Goal: Task Accomplishment & Management: Use online tool/utility

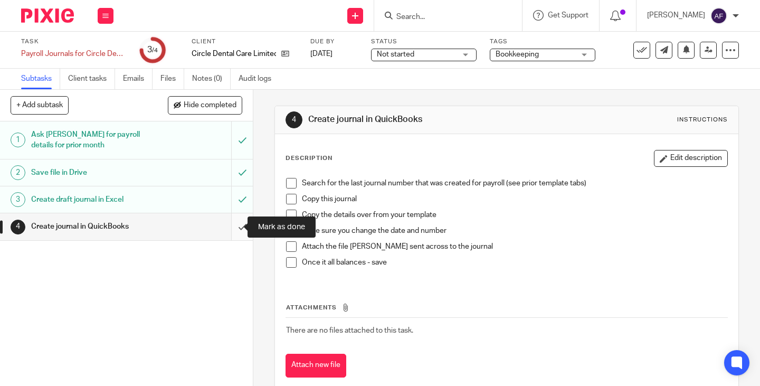
click at [233, 229] on input "submit" at bounding box center [126, 226] width 253 height 26
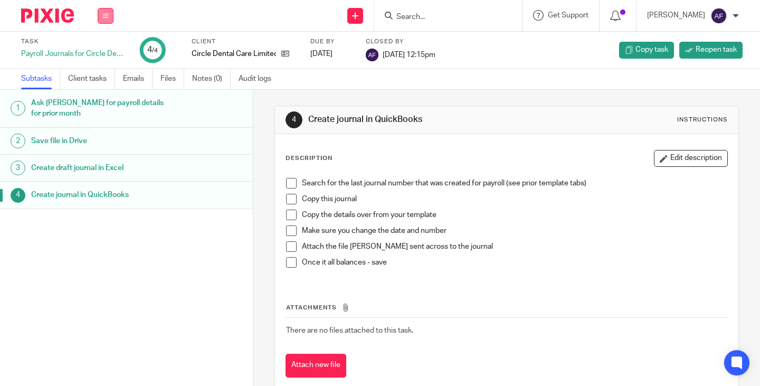
click at [102, 16] on icon at bounding box center [105, 16] width 6 height 6
click at [100, 52] on link "Work" at bounding box center [100, 48] width 18 height 7
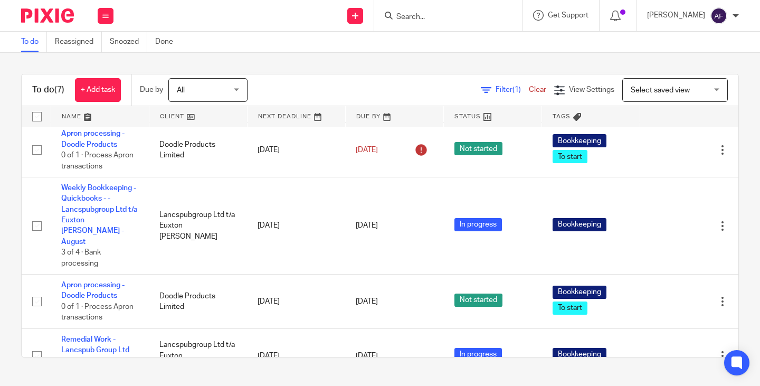
scroll to position [166, 0]
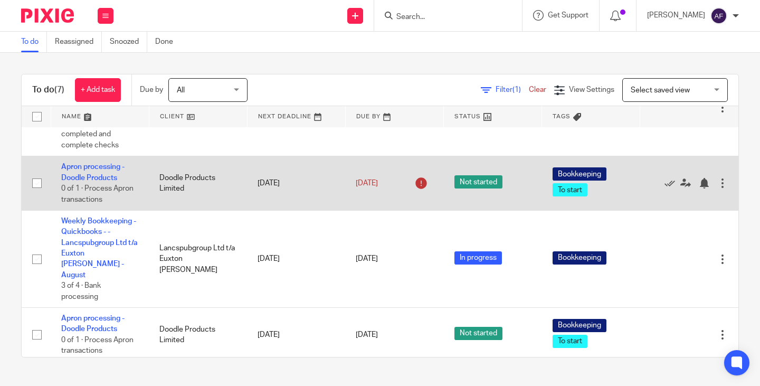
click at [114, 173] on td "Apron processing - Doodle Products 0 of 1 · Process Apron transactions" at bounding box center [100, 183] width 98 height 54
click at [113, 164] on link "Apron processing - Doodle Products" at bounding box center [92, 172] width 63 height 18
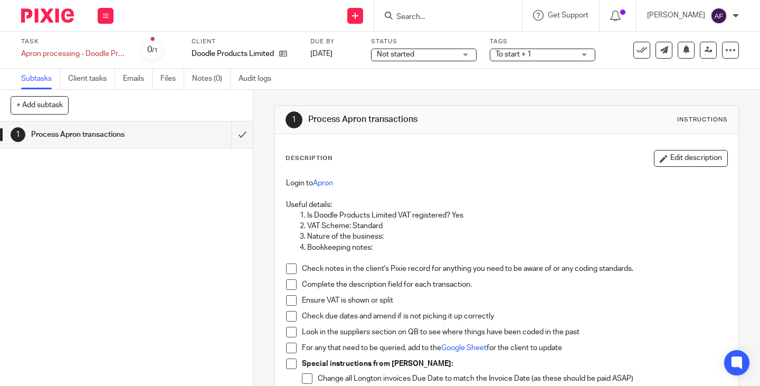
click at [403, 144] on div "Description Edit description Login to Apron Useful details: Is Doodle Products …" at bounding box center [506, 323] width 463 height 379
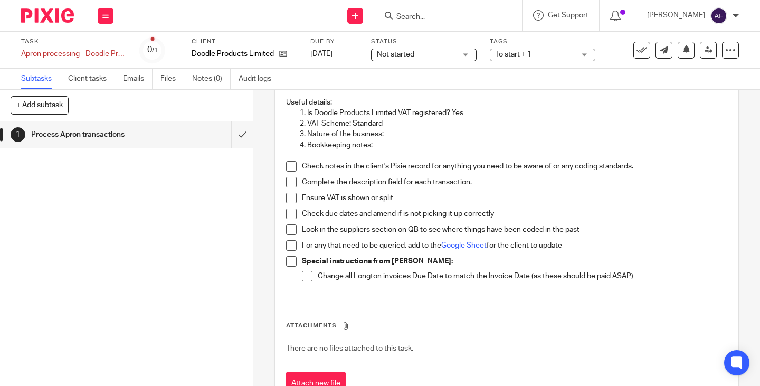
scroll to position [106, 0]
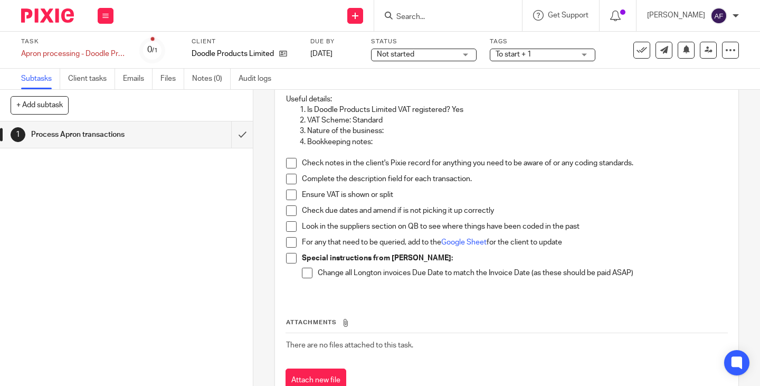
click at [503, 182] on p "Complete the description field for each transaction." at bounding box center [514, 179] width 425 height 11
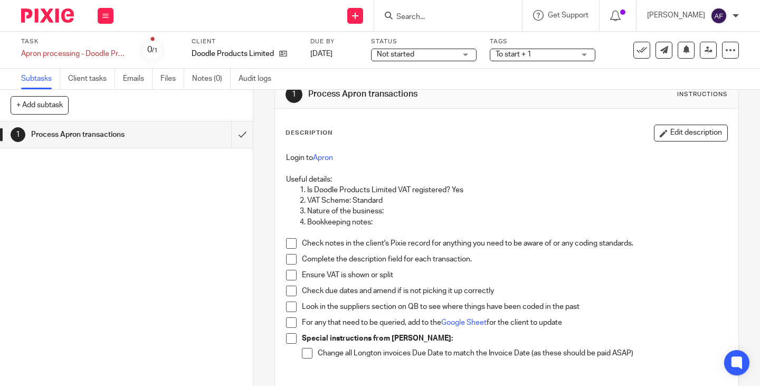
scroll to position [9, 0]
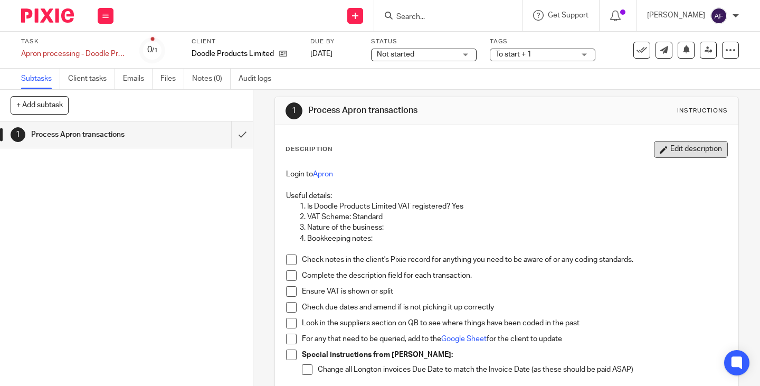
click at [686, 154] on button "Edit description" at bounding box center [691, 149] width 74 height 17
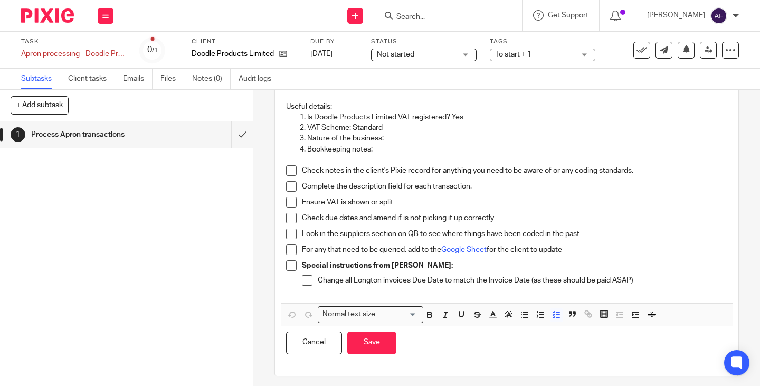
scroll to position [91, 0]
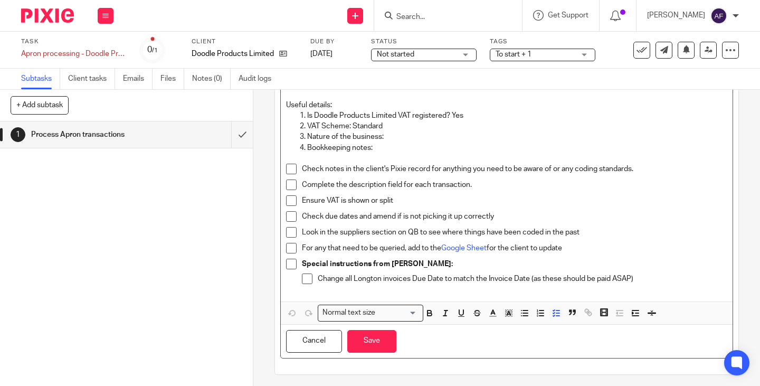
click at [609, 246] on p "For any that need to be queried, add to the Google Sheet for the client to upda…" at bounding box center [514, 248] width 425 height 11
click at [581, 234] on p "Look in the suppliers section on QB to see where things have been coded in the …" at bounding box center [514, 232] width 425 height 11
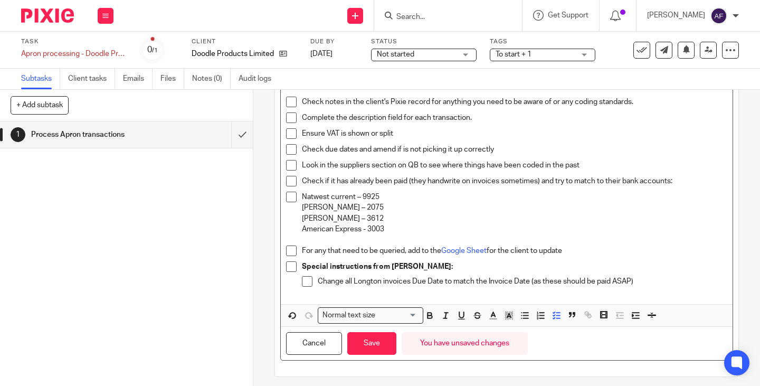
scroll to position [161, 0]
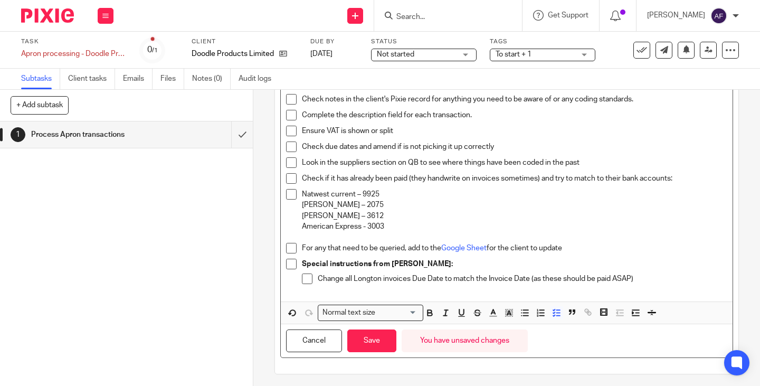
click at [313, 219] on p "Soldo – 3612" at bounding box center [514, 216] width 425 height 11
click at [298, 194] on li "Natwest current – 9925 Soldo – 2075 Soldo – 3612 American Express - 3003" at bounding box center [506, 215] width 441 height 53
click at [520, 314] on icon "button" at bounding box center [524, 312] width 9 height 9
click at [556, 319] on button "button" at bounding box center [556, 312] width 13 height 13
click at [368, 226] on p "American Express - 3003" at bounding box center [506, 226] width 441 height 11
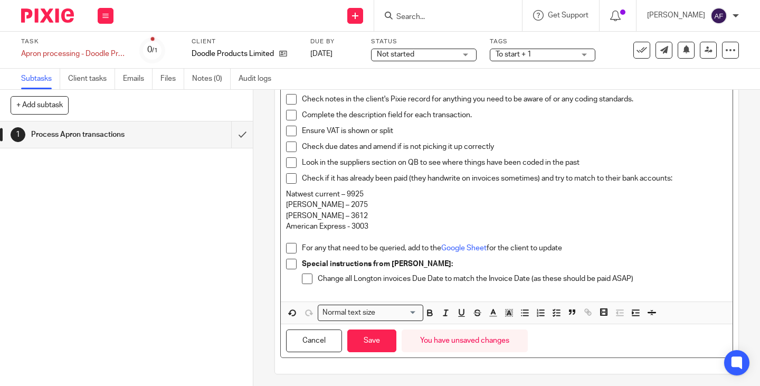
click at [343, 201] on p "Soldo – 2075" at bounding box center [506, 204] width 441 height 11
click at [355, 203] on p "Soldo – 2075" at bounding box center [506, 204] width 441 height 11
click at [526, 210] on p "Soldo – 2075" at bounding box center [506, 204] width 441 height 11
click at [405, 261] on strong "Special instructions from Kabir:" at bounding box center [377, 263] width 151 height 7
click at [641, 277] on p "Change all Longton invoices Due Date to match the Invoice Date (as these should…" at bounding box center [523, 278] width 410 height 11
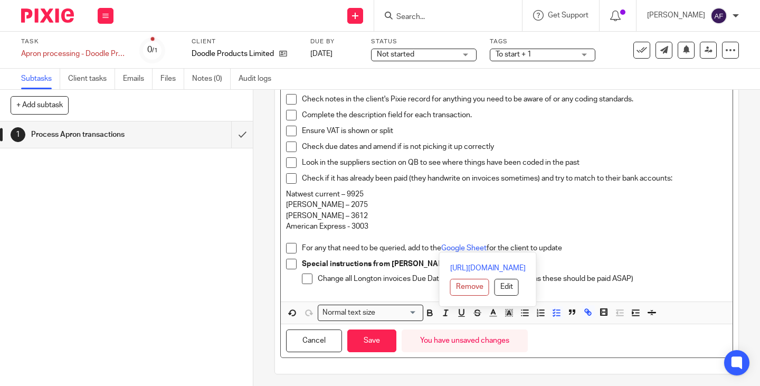
drag, startPoint x: 565, startPoint y: 246, endPoint x: 406, endPoint y: 248, distance: 158.3
click at [406, 248] on p "For any that need to be queried, add to the Google Sheet for the client to upda…" at bounding box center [514, 248] width 425 height 11
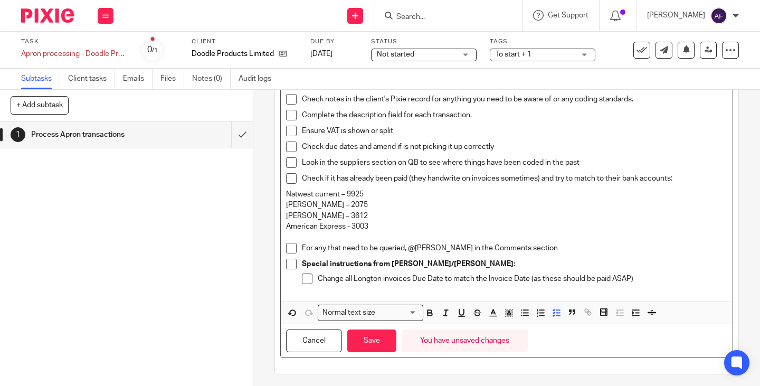
click at [637, 275] on p "Change all Longton invoices Due Date to match the Invoice Date (as these should…" at bounding box center [523, 278] width 410 height 11
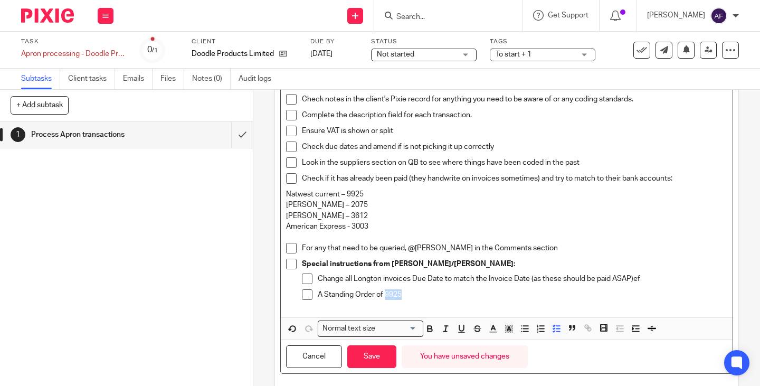
drag, startPoint x: 384, startPoint y: 297, endPoint x: 420, endPoint y: 297, distance: 35.9
click at [420, 297] on p "A Standing Order of 9925" at bounding box center [523, 294] width 410 height 11
click at [416, 296] on p "A Standing Order of £1120.60 Tag Forklift" at bounding box center [523, 294] width 410 height 11
click at [488, 301] on div "A Standing Order of £1120.60 for Tag Forklift" at bounding box center [523, 297] width 410 height 16
click at [479, 294] on p "A Standing Order of £1120.60 for Tag Forklift dated 15th of each month - everyt…" at bounding box center [523, 294] width 410 height 11
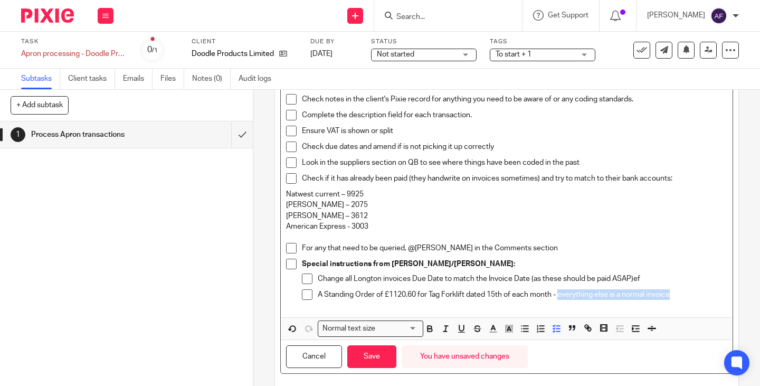
drag, startPoint x: 559, startPoint y: 297, endPoint x: 677, endPoint y: 292, distance: 118.3
click at [677, 292] on p "A Standing Order of £1120.60 for Tag Forklift dated 15th of each month - everyt…" at bounding box center [523, 294] width 410 height 11
click at [683, 293] on p "A Standing Order of £1120.60 for Tag Forklift dated 15th of each month - everyt…" at bounding box center [523, 294] width 410 height 11
click at [515, 301] on div "A Standing Order of £1120.60 for Tag Forklift dated 15th of each month - everyt…" at bounding box center [523, 297] width 410 height 16
click at [689, 294] on p "A Standing Order of £1120.60 for Tag Forklift dated 15th of each month - everyt…" at bounding box center [523, 294] width 410 height 11
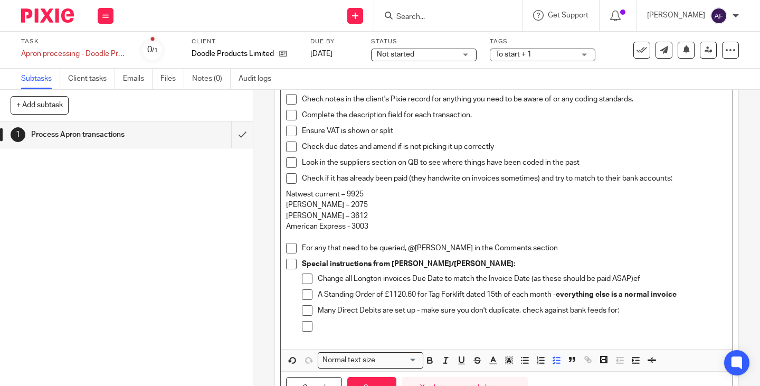
click at [453, 321] on p at bounding box center [523, 326] width 410 height 11
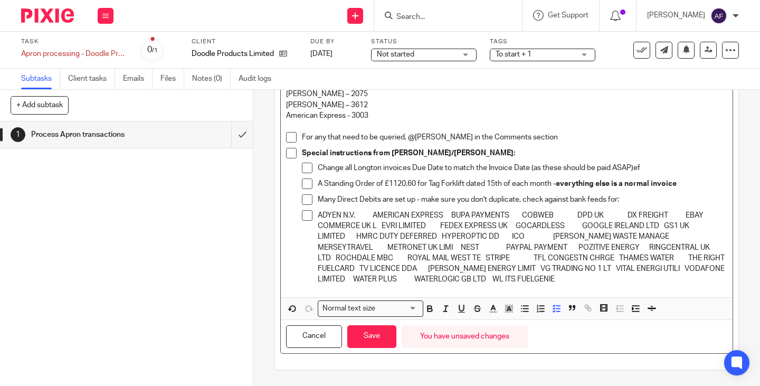
scroll to position [213, 0]
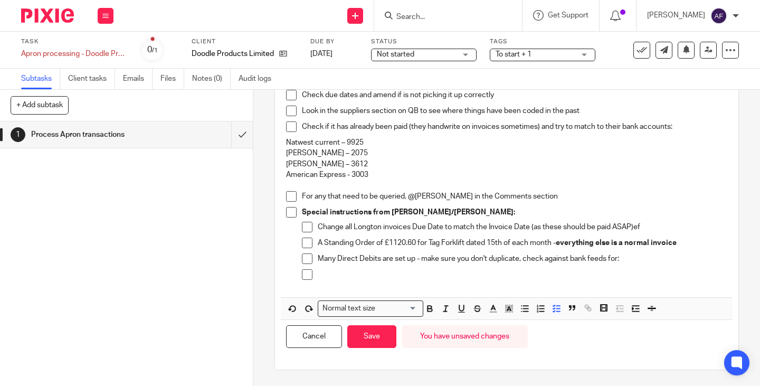
click at [373, 274] on p at bounding box center [523, 274] width 410 height 11
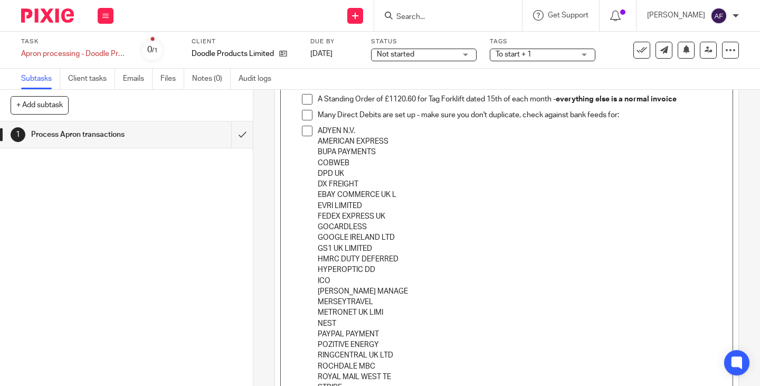
scroll to position [333, 0]
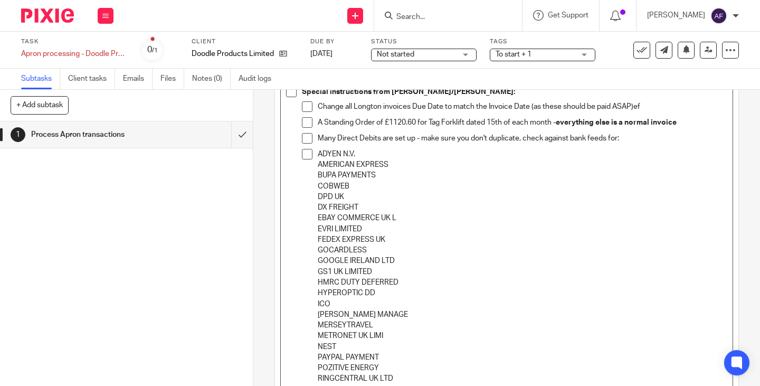
click at [313, 155] on li "ADYEN N.V. AMERICAN EXPRESS BUPA PAYMENTS COBWEB DPD UK DX FREIGHT EBAY COMMERC…" at bounding box center [514, 341] width 425 height 385
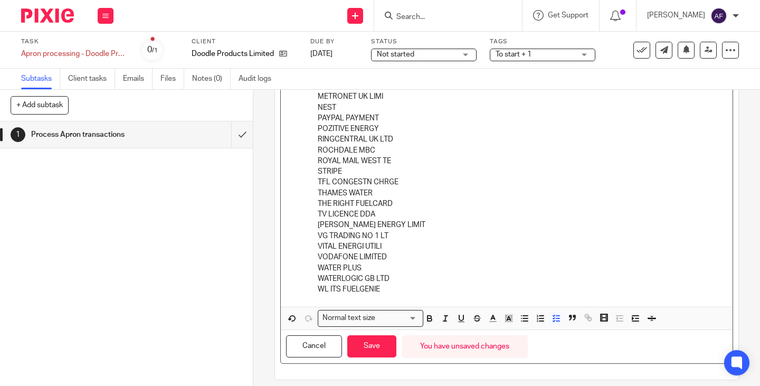
scroll to position [582, 0]
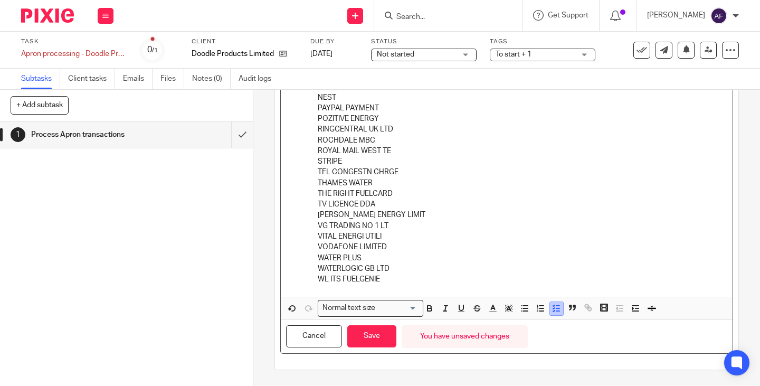
click at [552, 308] on icon "button" at bounding box center [556, 307] width 9 height 9
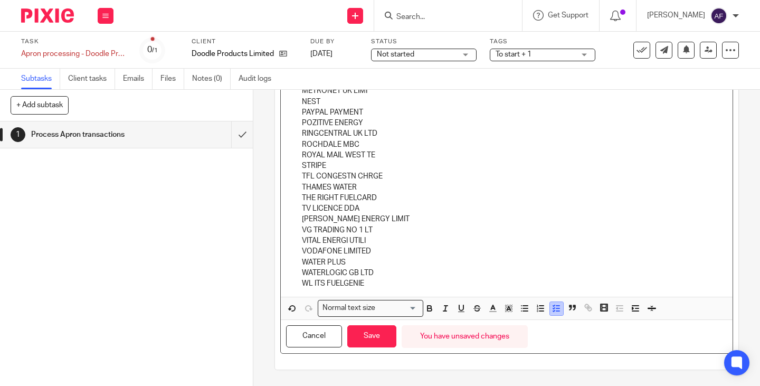
click at [553, 309] on icon "button" at bounding box center [556, 307] width 9 height 9
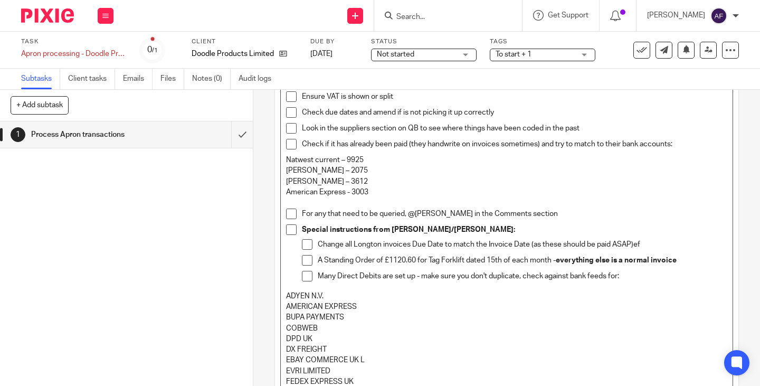
scroll to position [246, 0]
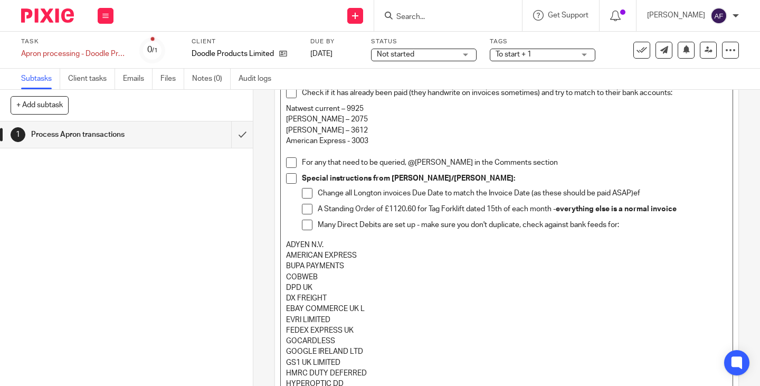
drag, startPoint x: 362, startPoint y: 302, endPoint x: 272, endPoint y: 248, distance: 104.9
click at [275, 248] on div "Description Login to Apron Useful details: Is Doodle Products Limited VAT regis…" at bounding box center [506, 296] width 463 height 817
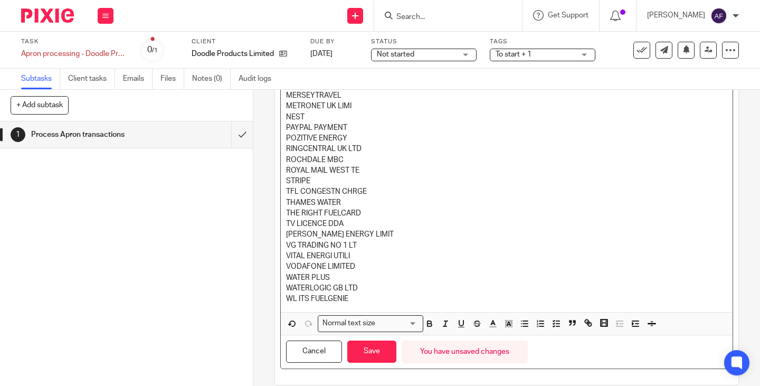
scroll to position [582, 0]
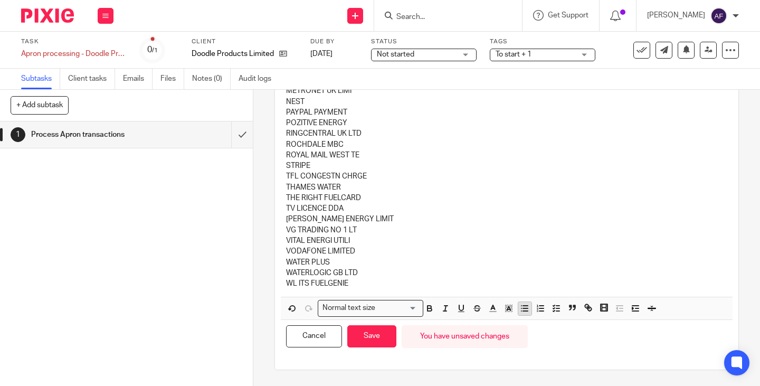
click at [519, 314] on button "button" at bounding box center [524, 308] width 13 height 13
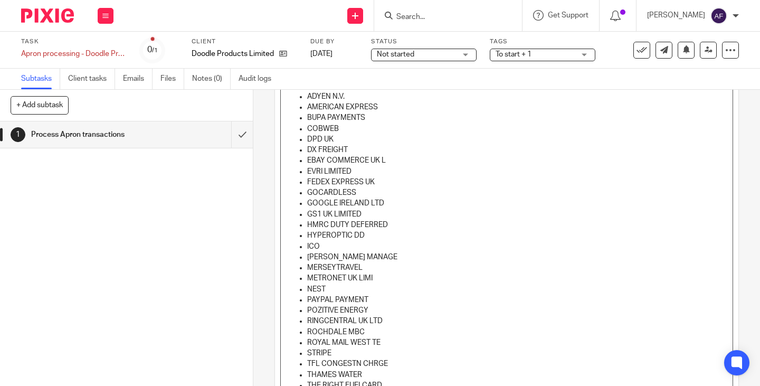
click at [519, 257] on p "KENNY WASTE MANAGE" at bounding box center [517, 257] width 420 height 11
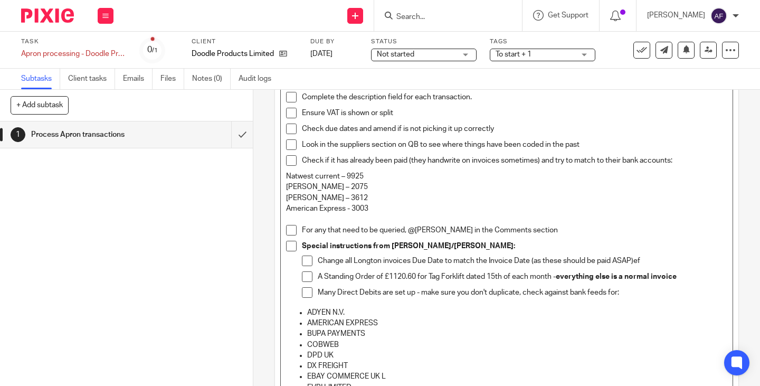
scroll to position [189, 0]
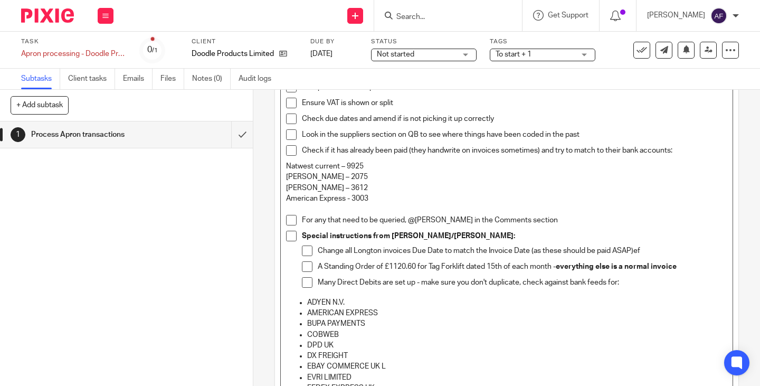
click at [638, 249] on p "Change all Longton invoices Due Date to match the Invoice Date (as these should…" at bounding box center [523, 250] width 410 height 11
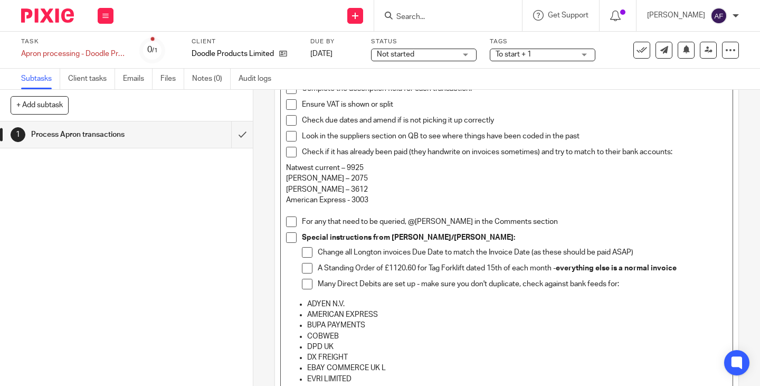
click at [575, 163] on p "Natwest current – 9925" at bounding box center [506, 168] width 441 height 11
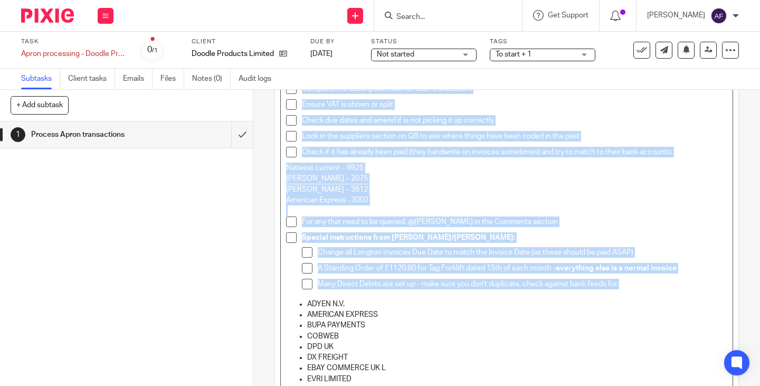
copy div "Login to Apron Useful details: Is Doodle Products Limited VAT registered? Yes V…"
click at [578, 212] on p at bounding box center [506, 210] width 441 height 11
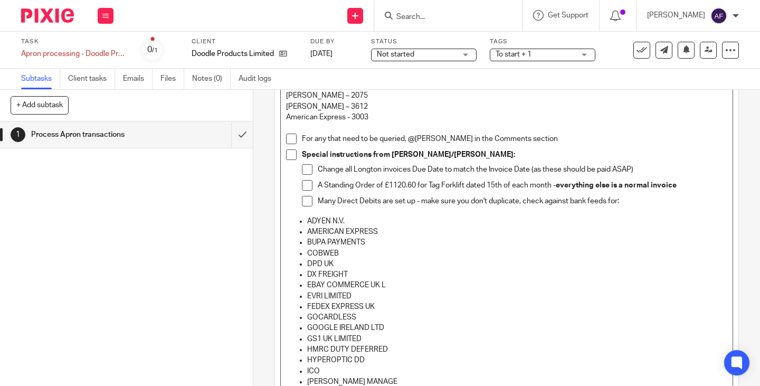
scroll to position [582, 0]
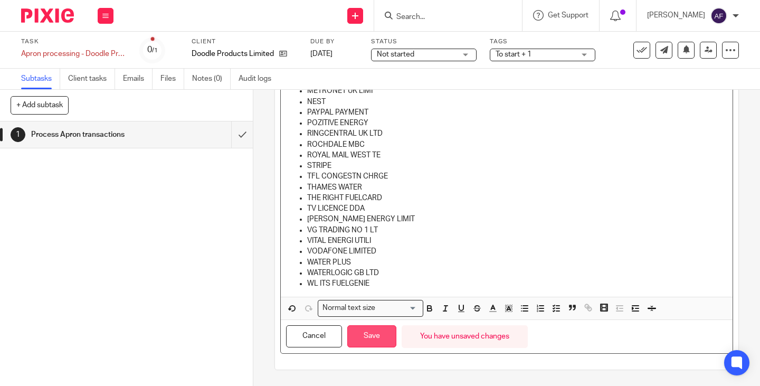
click at [366, 339] on button "Save" at bounding box center [371, 336] width 49 height 23
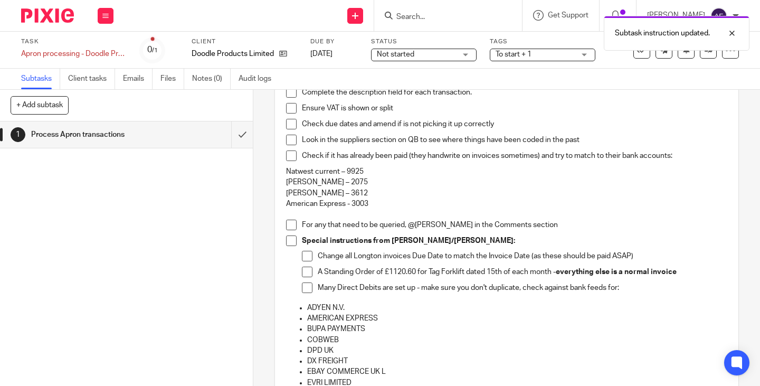
scroll to position [0, 0]
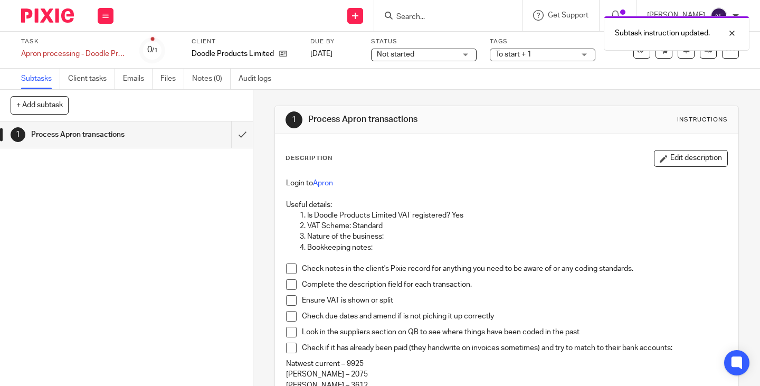
click at [743, 74] on div "Subtasks Client tasks Emails Files Notes (0) Audit logs" at bounding box center [380, 79] width 760 height 21
click at [725, 52] on icon at bounding box center [730, 50] width 11 height 11
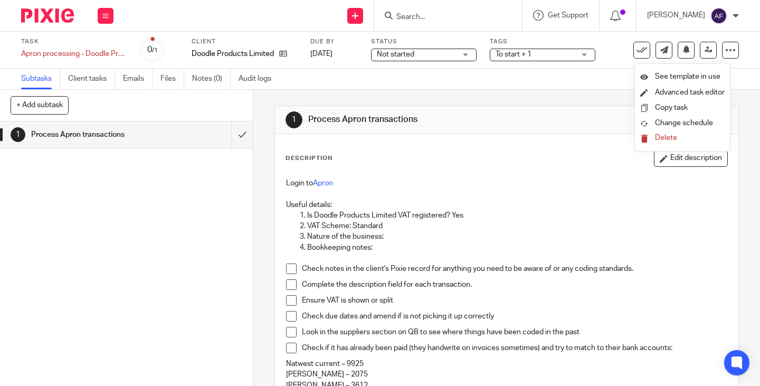
drag, startPoint x: 701, startPoint y: 70, endPoint x: 480, endPoint y: 96, distance: 222.6
click at [727, 49] on icon at bounding box center [730, 50] width 11 height 11
click at [683, 75] on span "See template in use" at bounding box center [687, 76] width 65 height 7
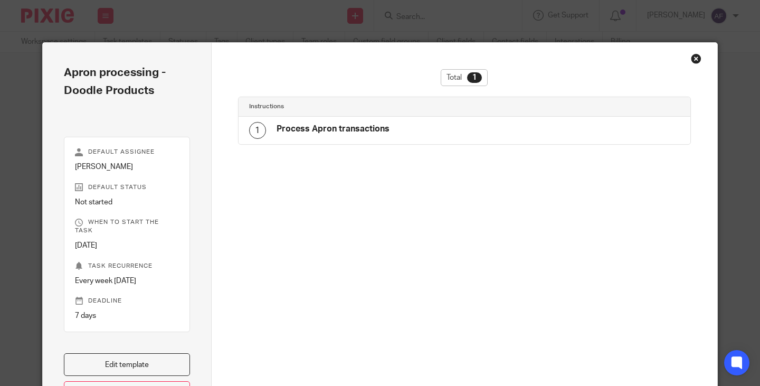
click at [381, 135] on h4 "Process Apron transactions" at bounding box center [333, 128] width 113 height 11
click at [136, 356] on link "Edit template" at bounding box center [127, 364] width 126 height 23
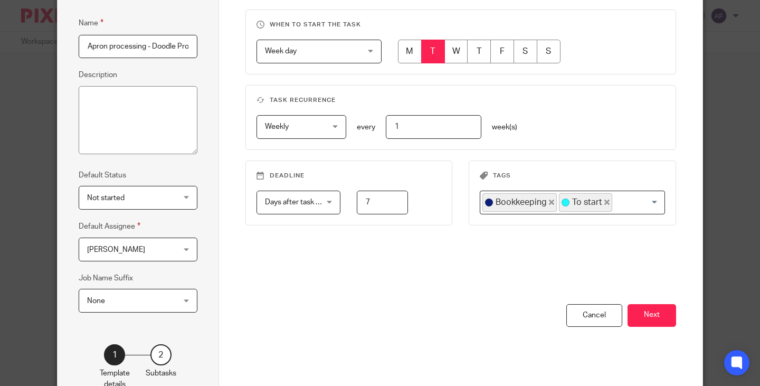
scroll to position [70, 0]
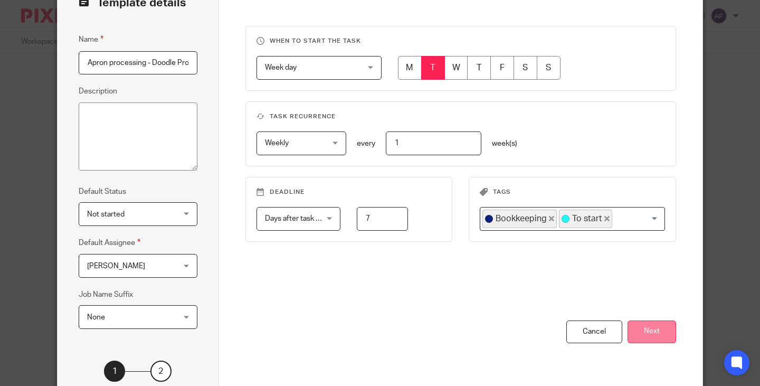
click at [654, 331] on button "Next" at bounding box center [652, 331] width 49 height 23
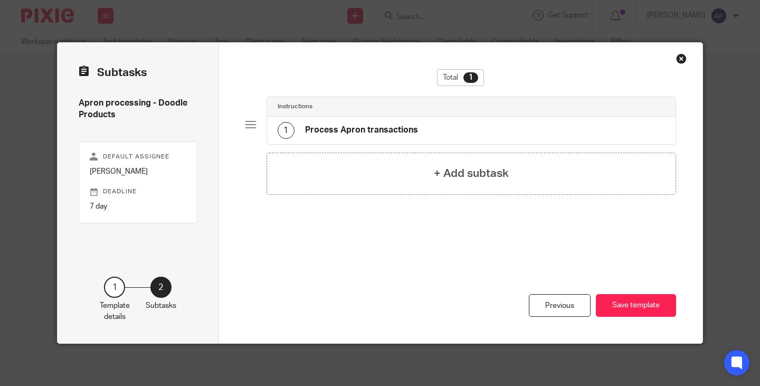
click at [402, 126] on h4 "Process Apron transactions" at bounding box center [361, 130] width 113 height 11
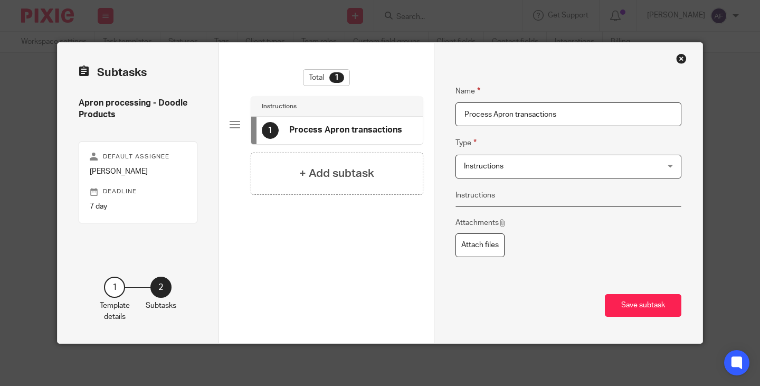
click at [561, 129] on div "Name Process Apron transactions Type Instructions Instructions Instructions Doc…" at bounding box center [568, 177] width 226 height 217
click at [377, 123] on div "1 Process Apron transactions" at bounding box center [332, 130] width 140 height 17
click at [527, 137] on fieldset "Type Instructions Instructions Instructions Document signing - request signatur…" at bounding box center [568, 157] width 226 height 41
click at [509, 164] on span "Instructions" at bounding box center [551, 166] width 174 height 22
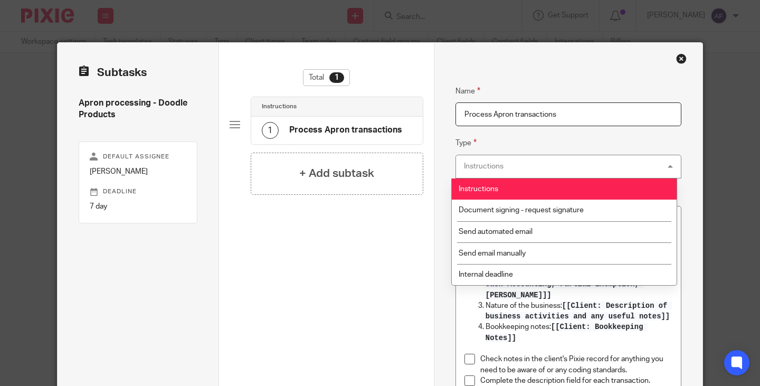
click at [509, 164] on div "Instructions Instructions" at bounding box center [568, 167] width 226 height 24
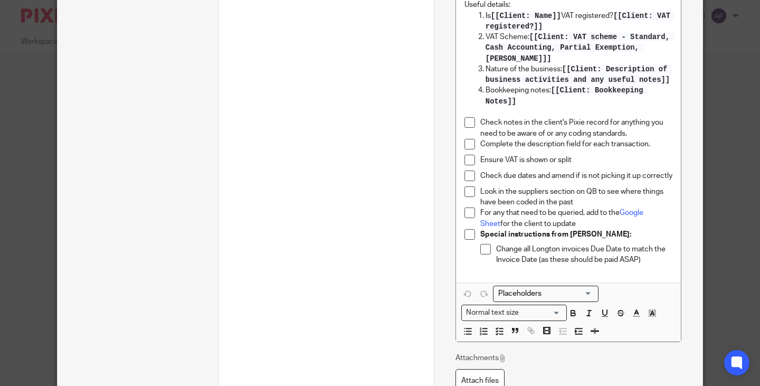
scroll to position [237, 0]
click at [630, 234] on div "Special instructions from Kabir: Change all Longton invoices Due Date to match …" at bounding box center [576, 248] width 192 height 41
click at [655, 256] on p "Change all Longton invoices Due Date to match the Invoice Date (as these should…" at bounding box center [584, 254] width 176 height 22
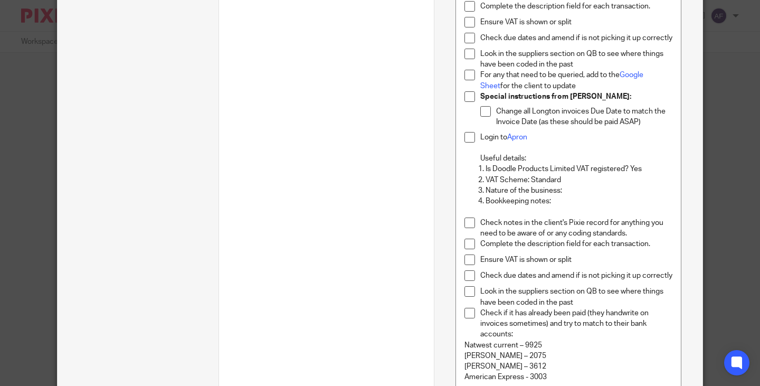
scroll to position [391, 0]
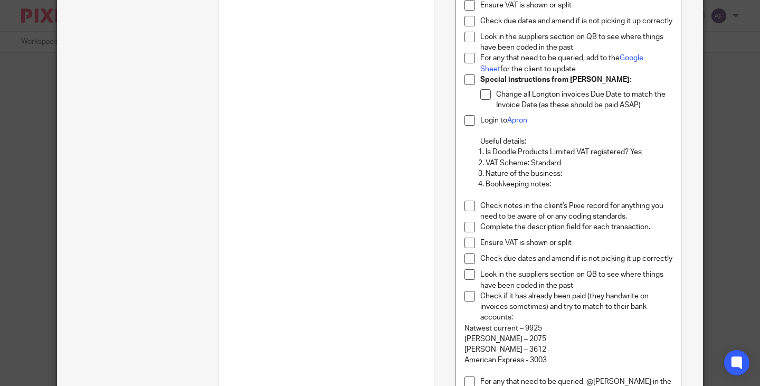
click at [561, 344] on p "Soldo – 3612" at bounding box center [568, 349] width 208 height 11
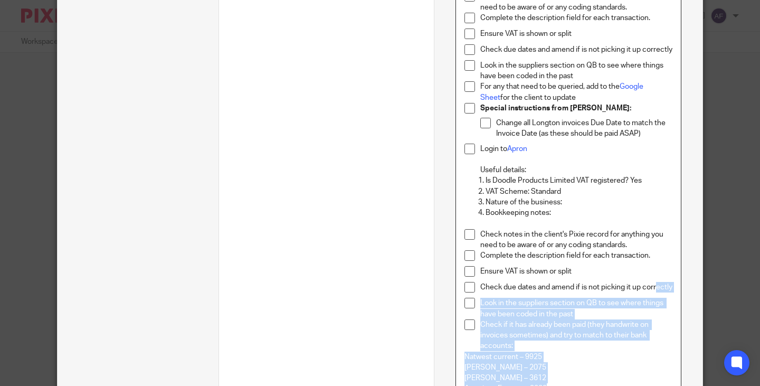
scroll to position [338, 0]
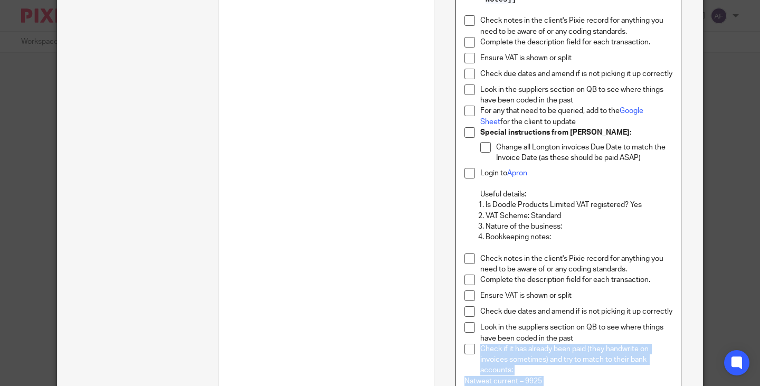
drag, startPoint x: 564, startPoint y: 360, endPoint x: 478, endPoint y: 353, distance: 86.9
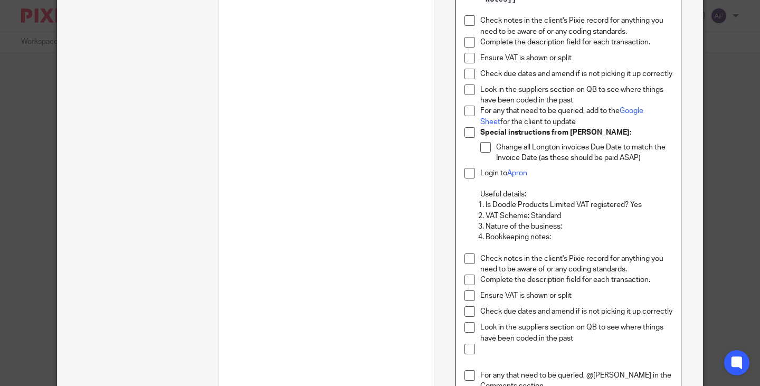
click at [593, 94] on p "Look in the suppliers section on QB to see where things have been coded in the …" at bounding box center [576, 95] width 192 height 22
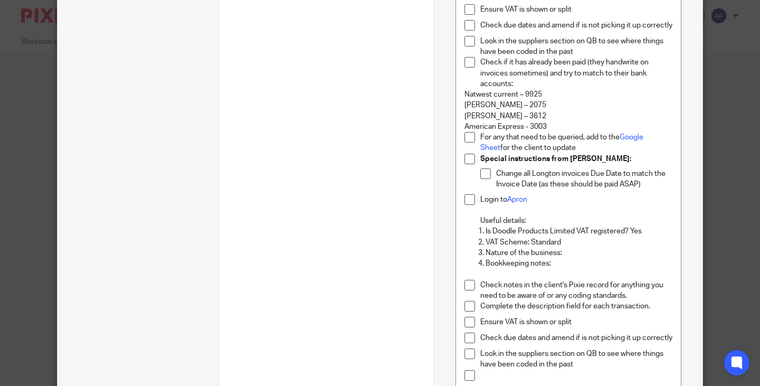
scroll to position [397, 0]
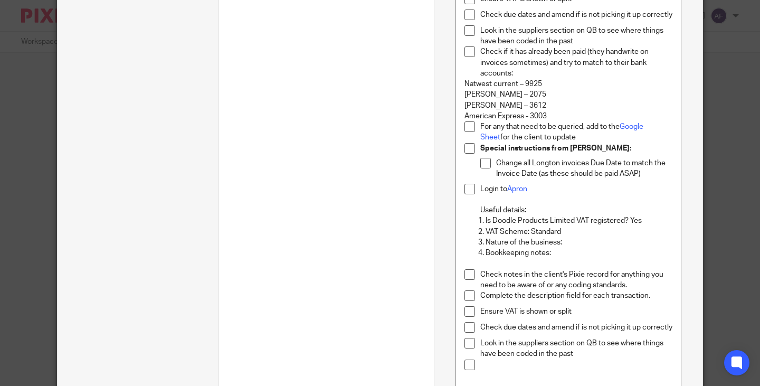
click at [610, 184] on p "Login to Apron" at bounding box center [576, 189] width 192 height 11
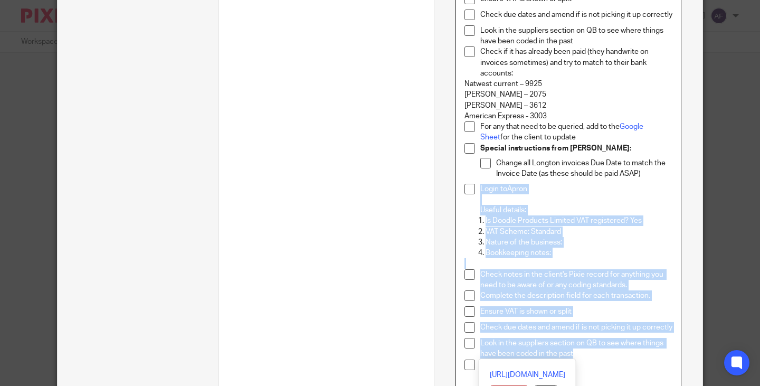
drag, startPoint x: 590, startPoint y: 355, endPoint x: 452, endPoint y: 185, distance: 218.8
click at [456, 185] on div "Login to Apron Useful details: Is [[Client: Name]] VAT registered? [[Client: VA…" at bounding box center [568, 359] width 225 height 1101
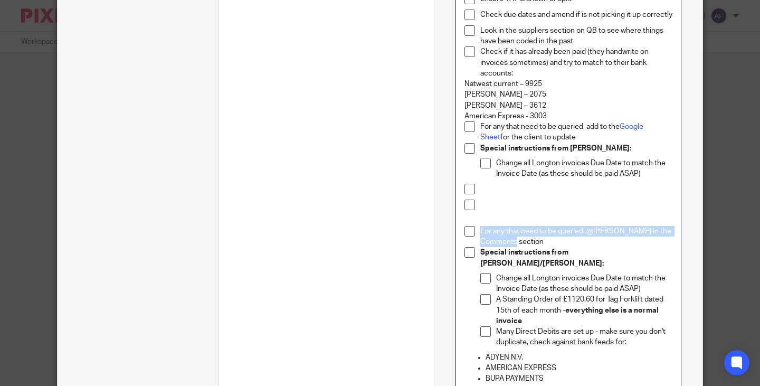
drag, startPoint x: 549, startPoint y: 237, endPoint x: 478, endPoint y: 230, distance: 71.6
click at [480, 230] on p "For any that need to be queried, @[PERSON_NAME] in the Comments section" at bounding box center [576, 237] width 192 height 22
copy p "For any that need to be queried, @[PERSON_NAME] in the Comments section"
drag, startPoint x: 558, startPoint y: 135, endPoint x: 473, endPoint y: 126, distance: 85.9
click at [473, 126] on li "For any that need to be queried, add to the Google Sheet for the client to upda…" at bounding box center [568, 132] width 208 height 22
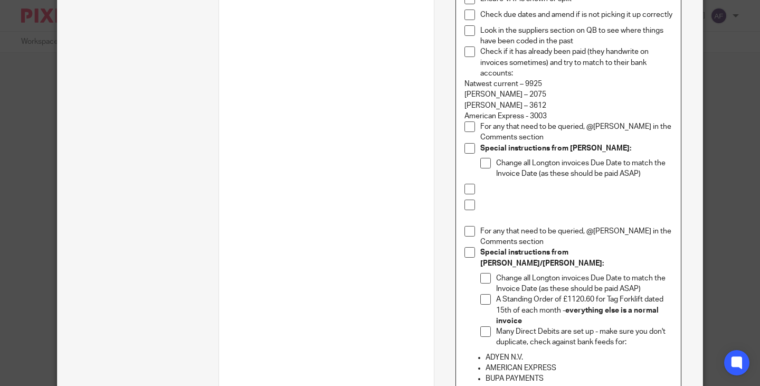
click at [563, 205] on div at bounding box center [576, 207] width 192 height 16
click at [583, 121] on p "For any that need to be queried, @[PERSON_NAME] in the Comments section" at bounding box center [576, 132] width 192 height 22
click at [639, 192] on div at bounding box center [576, 192] width 192 height 16
drag, startPoint x: 613, startPoint y: 248, endPoint x: 567, endPoint y: 247, distance: 45.9
click at [567, 247] on p "Special instructions from Kabir/James:" at bounding box center [576, 258] width 192 height 22
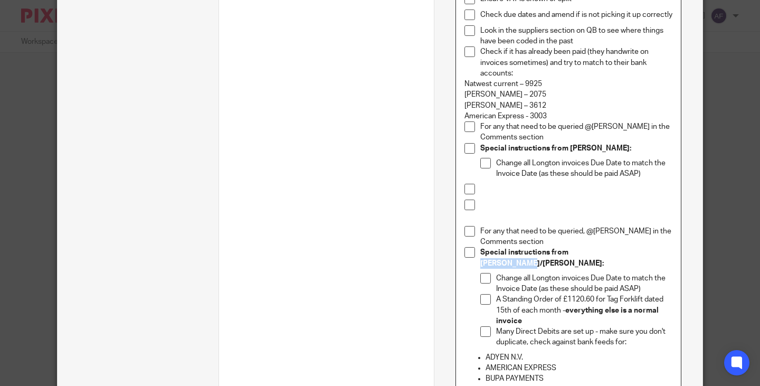
copy strong "Kabir/James:"
drag, startPoint x: 586, startPoint y: 142, endPoint x: 567, endPoint y: 144, distance: 19.6
click at [567, 144] on p "Special instructions from Kabir:" at bounding box center [576, 148] width 192 height 11
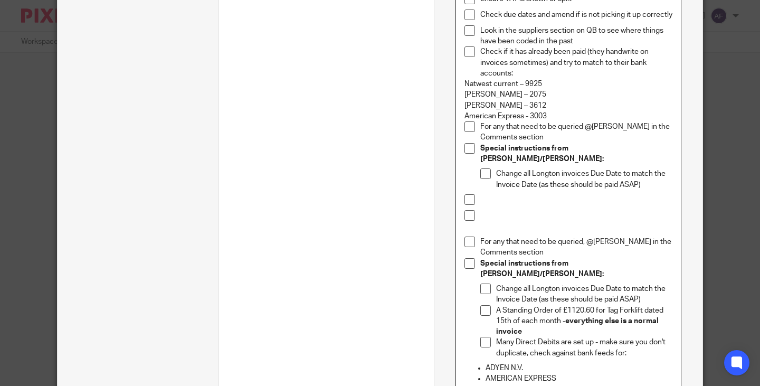
click at [615, 210] on p at bounding box center [576, 215] width 192 height 11
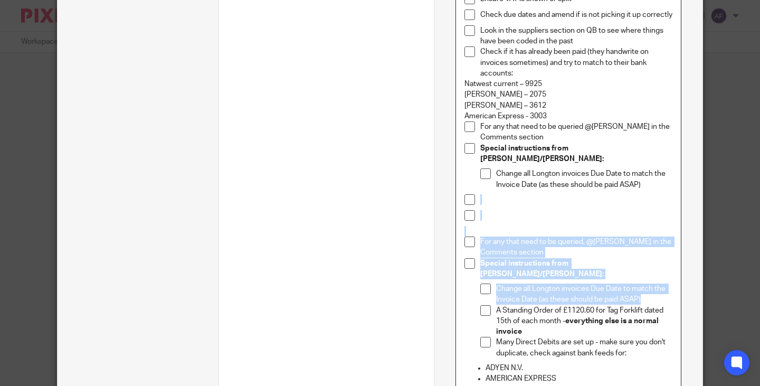
drag, startPoint x: 641, startPoint y: 271, endPoint x: 475, endPoint y: 179, distance: 189.2
click at [475, 179] on div "Login to Apron Useful details: Is [[Client: Name]] VAT registered? [[Client: VA…" at bounding box center [568, 285] width 225 height 952
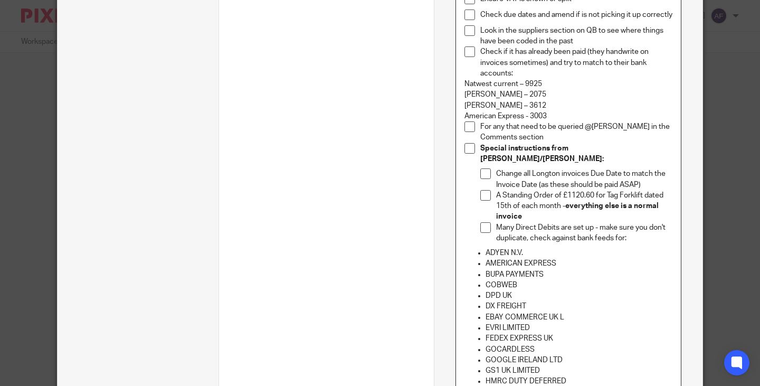
click at [565, 202] on strong "everything else is a normal invoice" at bounding box center [578, 211] width 164 height 18
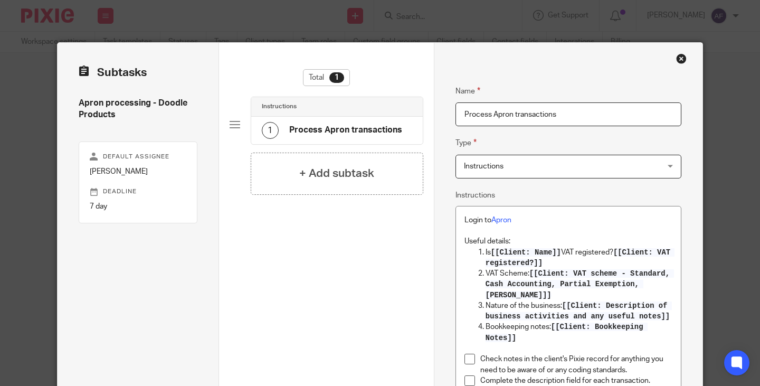
scroll to position [864, 0]
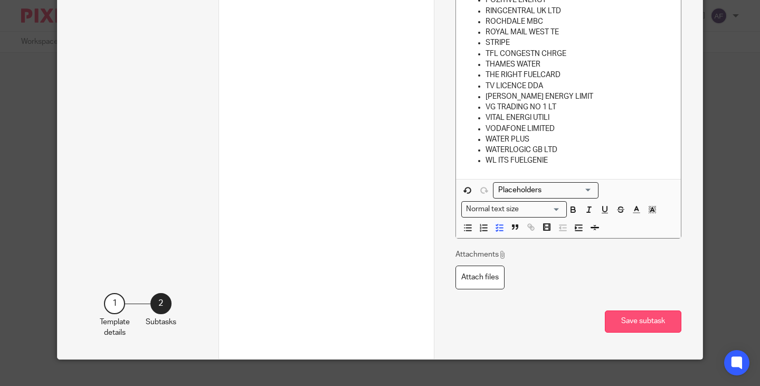
click at [635, 311] on button "Save subtask" at bounding box center [643, 321] width 77 height 23
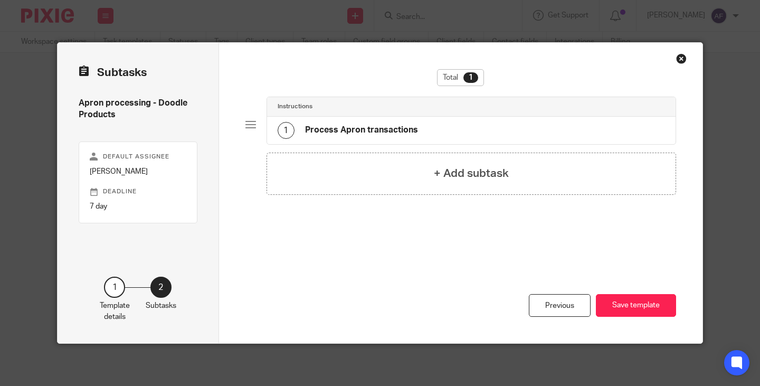
click at [635, 311] on button "Save template" at bounding box center [636, 305] width 80 height 23
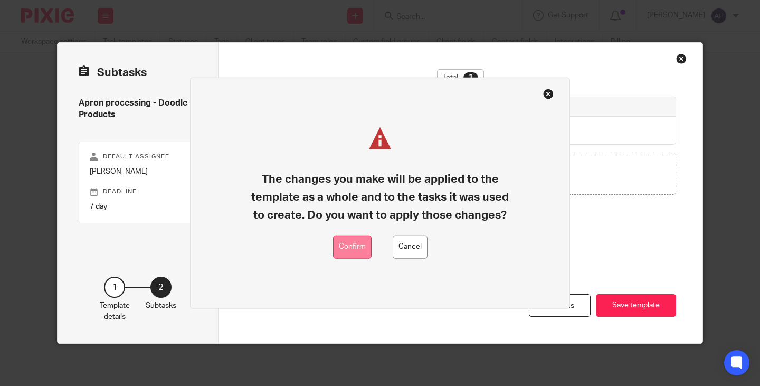
click at [360, 248] on button "Confirm" at bounding box center [352, 247] width 39 height 24
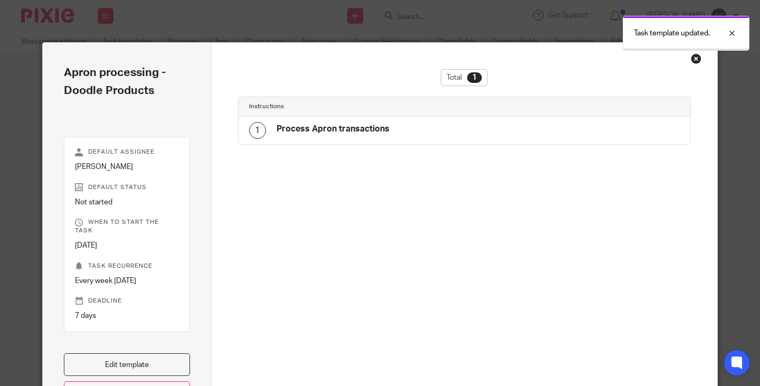
click at [694, 57] on div "Close this dialog window" at bounding box center [696, 58] width 11 height 11
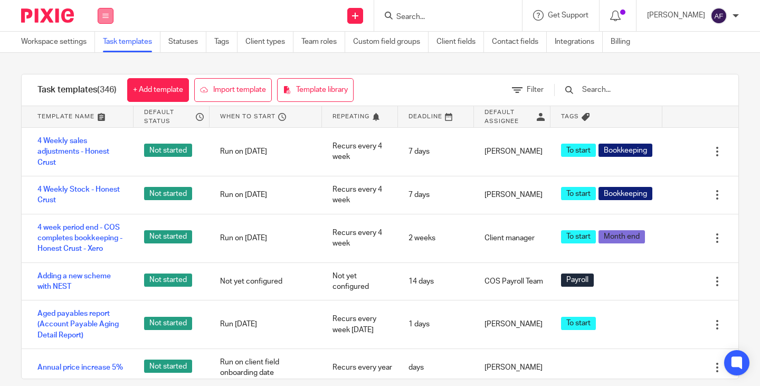
click at [103, 16] on icon at bounding box center [105, 16] width 6 height 6
click at [91, 47] on link "Work" at bounding box center [99, 48] width 17 height 7
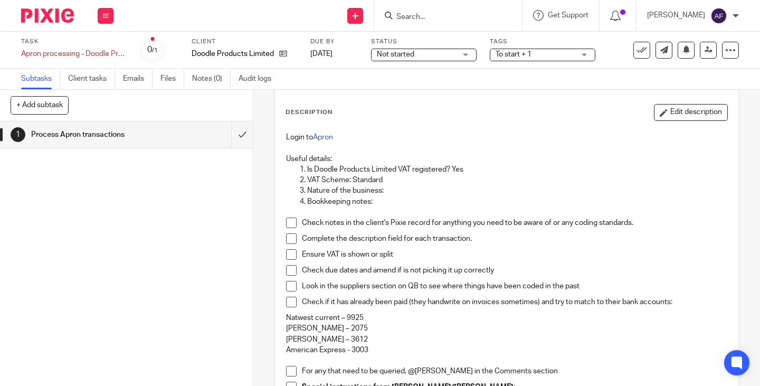
scroll to position [7, 0]
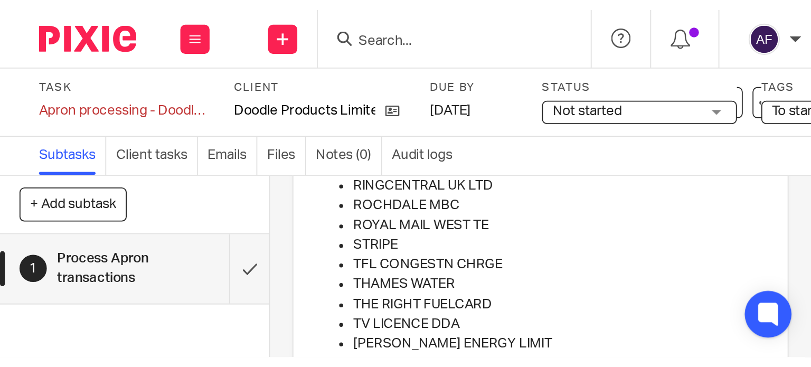
scroll to position [629, 0]
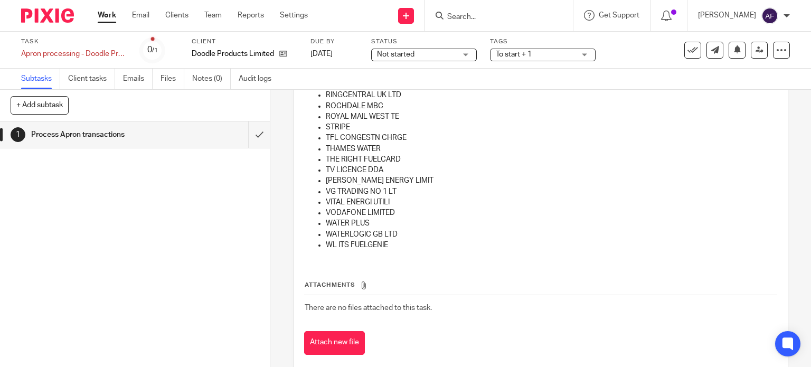
click at [421, 194] on p "VG TRADING NO 1 LT" at bounding box center [551, 191] width 451 height 11
click at [352, 223] on p "WATER PLUS" at bounding box center [551, 223] width 451 height 11
click at [407, 178] on p "VALDA ENERGY LIMIT" at bounding box center [551, 180] width 451 height 11
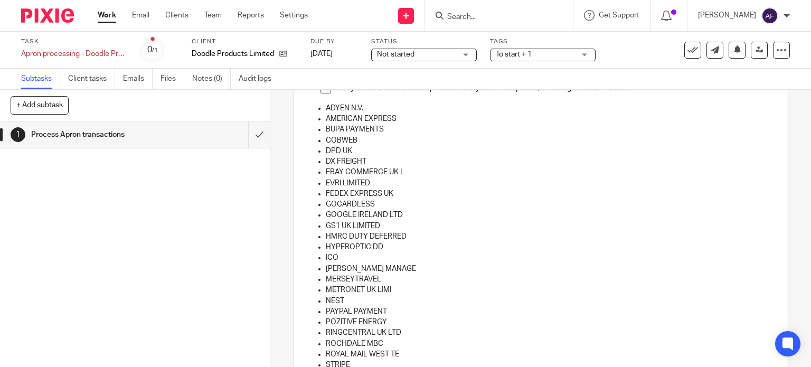
scroll to position [402, 0]
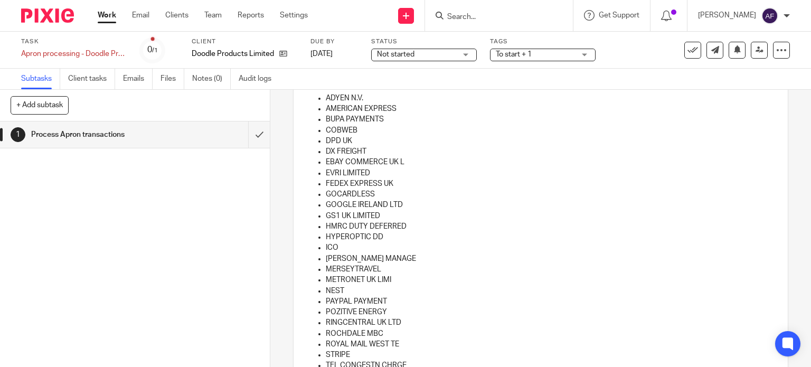
click at [499, 276] on p "METRONET UK LIMI" at bounding box center [551, 279] width 451 height 11
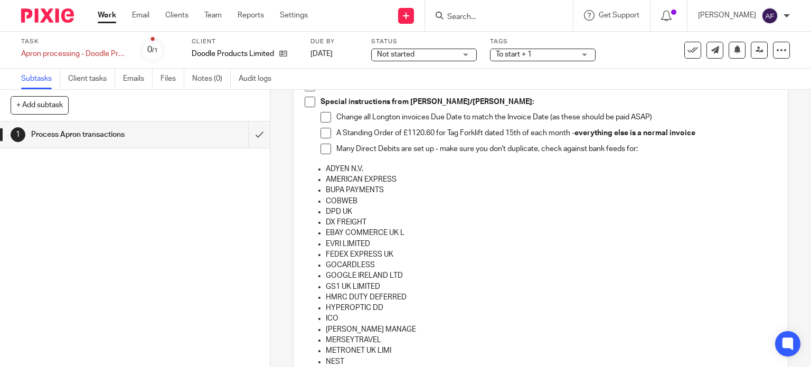
scroll to position [332, 0]
click at [441, 208] on p "DPD UK" at bounding box center [551, 210] width 451 height 11
click at [517, 192] on p "BUPA PAYMENTS" at bounding box center [551, 189] width 451 height 11
click at [463, 252] on p "FEDEX EXPRESS UK" at bounding box center [551, 253] width 451 height 11
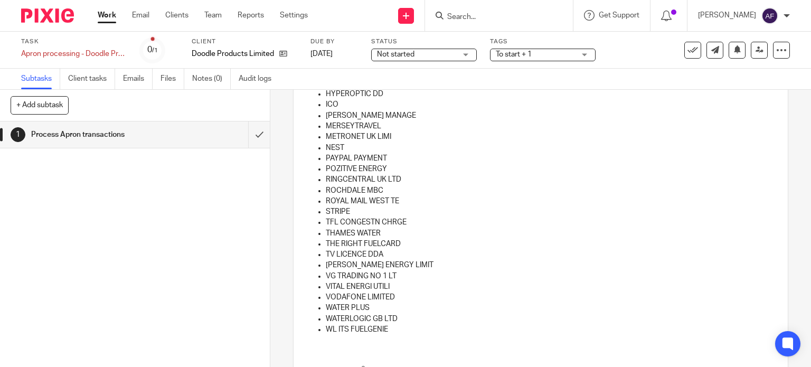
scroll to position [527, 0]
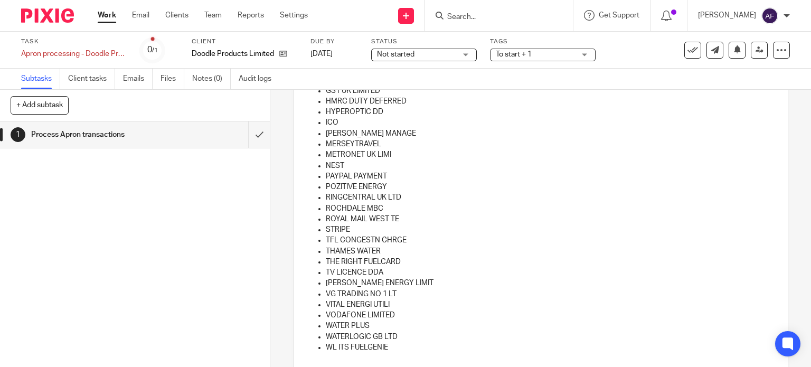
click at [491, 204] on p "ROCHDALE MBC" at bounding box center [551, 208] width 451 height 11
click at [358, 280] on p "VALDA ENERGY LIMIT" at bounding box center [551, 283] width 451 height 11
click at [410, 229] on p "STRIPE" at bounding box center [551, 229] width 451 height 11
click at [400, 225] on p "STRIPE" at bounding box center [551, 229] width 451 height 11
click at [512, 153] on p "METRONET UK LIMI" at bounding box center [551, 154] width 451 height 11
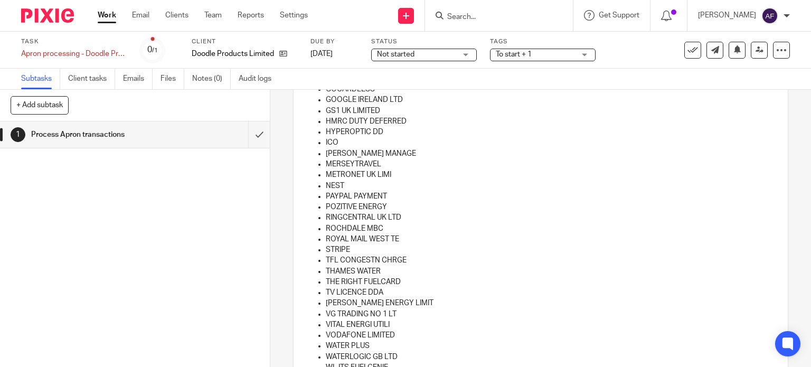
scroll to position [474, 0]
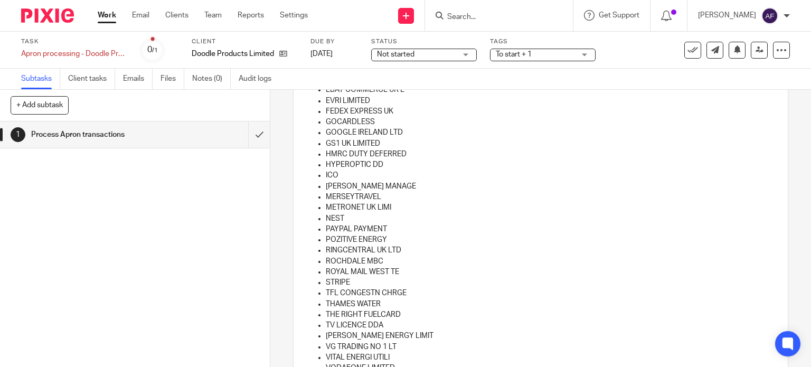
click at [415, 262] on p "ROCHDALE MBC" at bounding box center [551, 261] width 451 height 11
click at [441, 263] on p "ROCHDALE MBC" at bounding box center [551, 261] width 451 height 11
click at [465, 284] on p "STRIPE" at bounding box center [551, 282] width 451 height 11
click at [520, 207] on p "METRONET UK LIMI" at bounding box center [551, 207] width 451 height 11
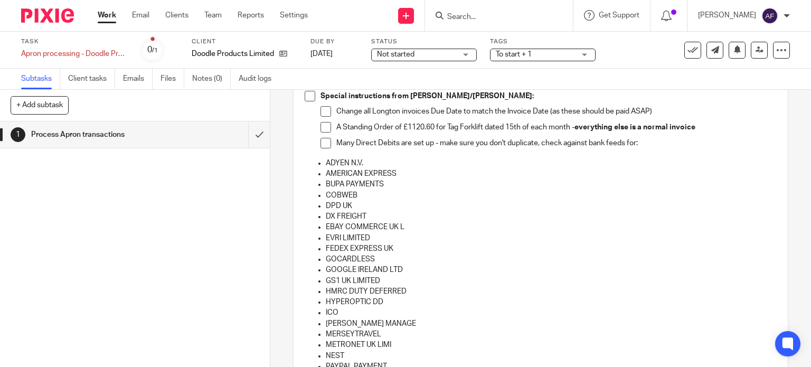
scroll to position [334, 0]
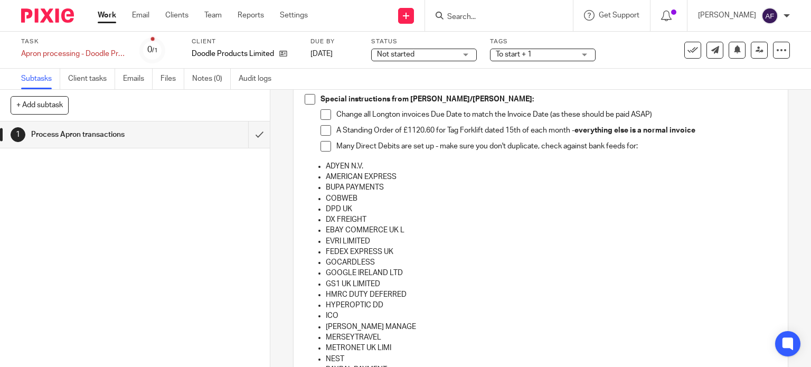
click at [596, 236] on p "EVRI LIMITED" at bounding box center [551, 241] width 451 height 11
click at [502, 239] on p "EVRI LIMITED" at bounding box center [551, 241] width 451 height 11
click at [560, 198] on p "COBWEB" at bounding box center [551, 198] width 451 height 11
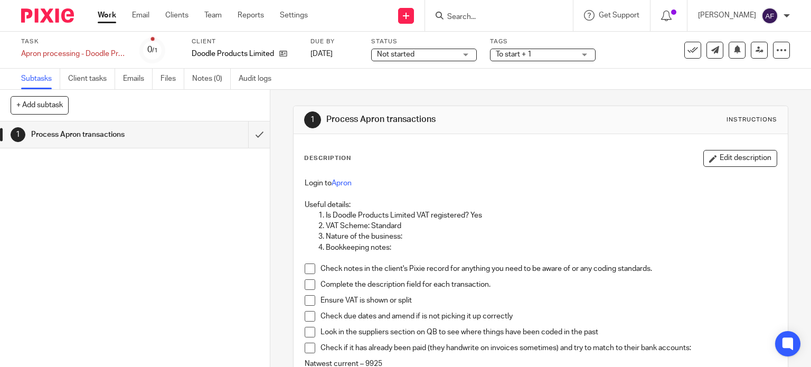
scroll to position [192, 0]
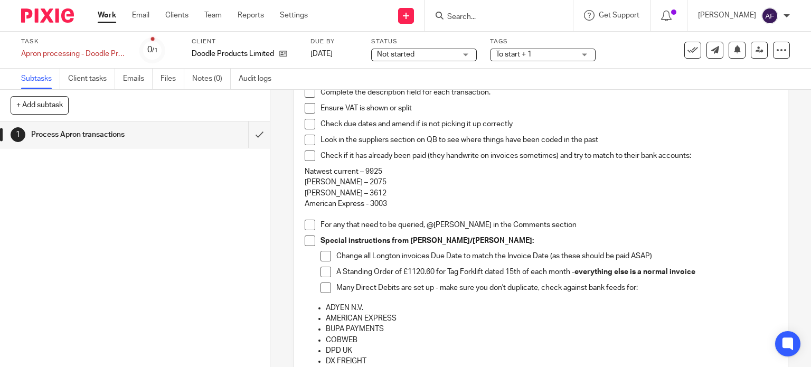
click at [491, 233] on div "For any that need to be queried, @James in the Comments section" at bounding box center [548, 228] width 457 height 16
click at [524, 150] on p "Check if it has already been paid (they handwrite on invoices sometimes) and tr…" at bounding box center [548, 155] width 457 height 11
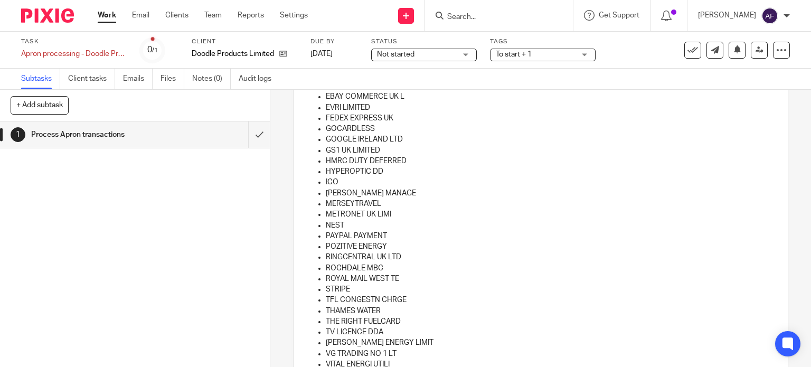
scroll to position [479, 0]
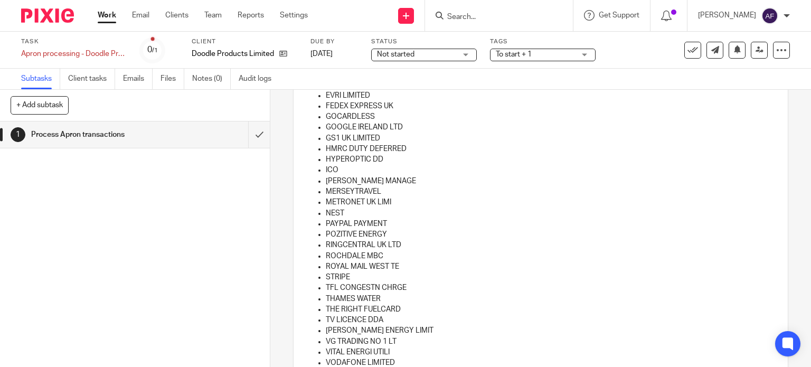
click at [458, 160] on p "HYPEROPTIC DD" at bounding box center [551, 159] width 451 height 11
click at [251, 132] on input "submit" at bounding box center [135, 134] width 270 height 26
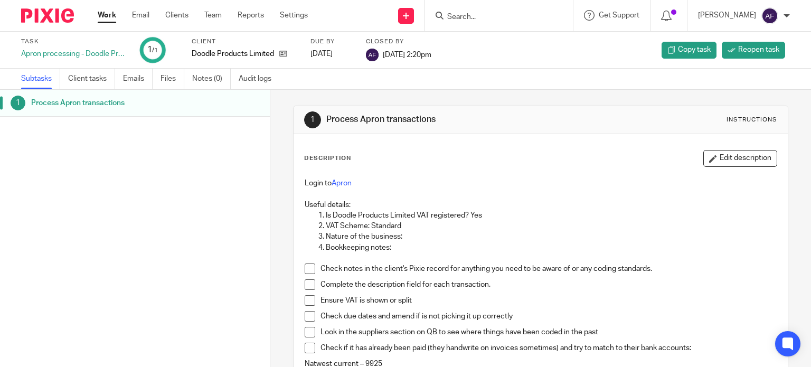
click at [103, 14] on link "Work" at bounding box center [107, 15] width 18 height 11
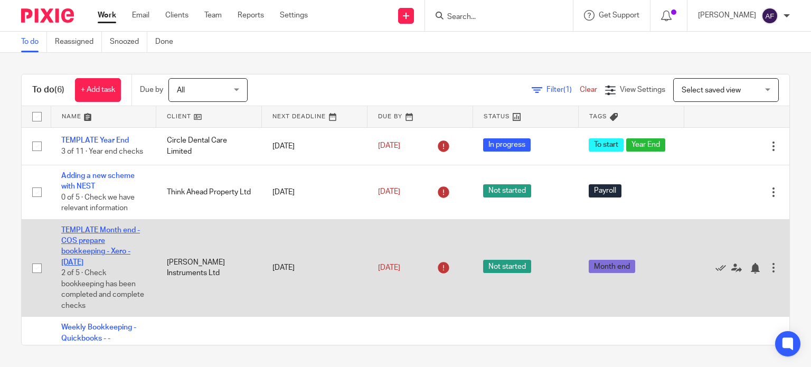
click at [98, 250] on link "TEMPLATE Month end - COS prepare bookkeeping - Xero - [DATE]" at bounding box center [100, 246] width 79 height 40
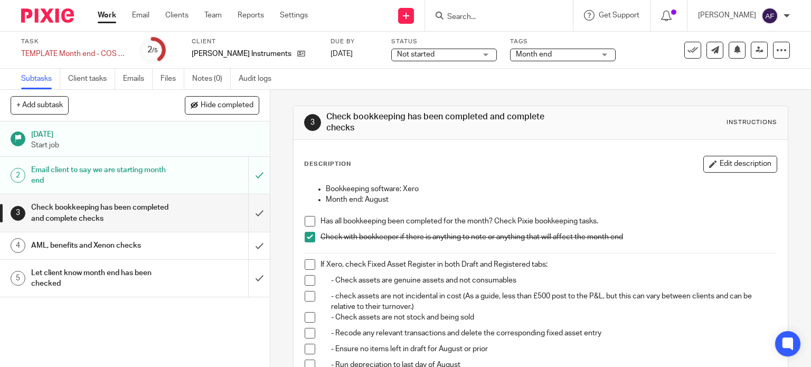
click at [486, 172] on div "Description Edit description" at bounding box center [540, 164] width 473 height 17
click at [507, 158] on div "Description Edit description" at bounding box center [540, 164] width 473 height 17
click at [468, 55] on div "Not started Not started" at bounding box center [444, 55] width 106 height 13
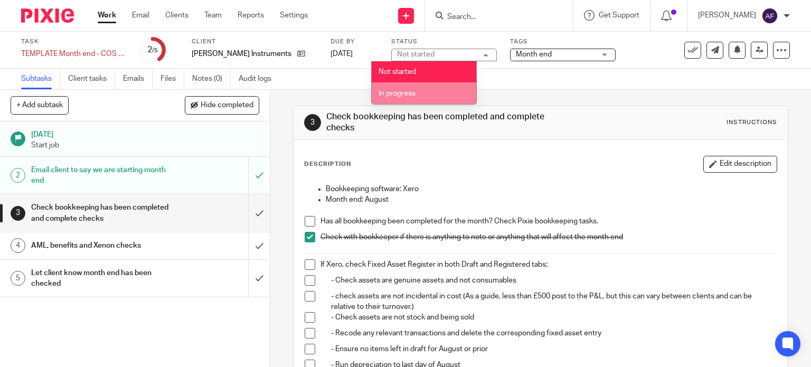
click at [423, 89] on li "In progress" at bounding box center [424, 93] width 104 height 22
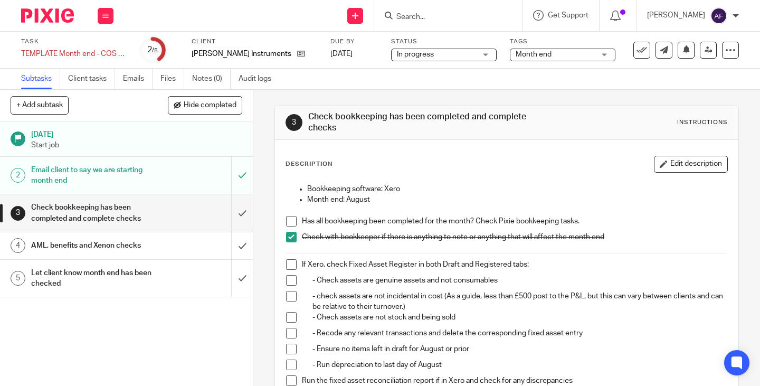
click at [534, 188] on p "Bookkeeping software: Xero" at bounding box center [517, 189] width 420 height 11
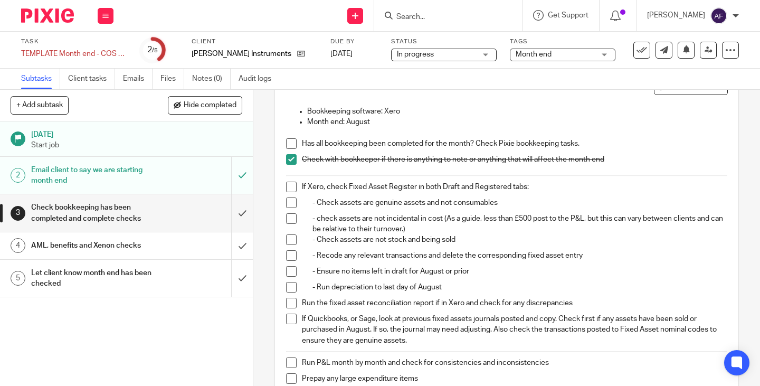
scroll to position [88, 0]
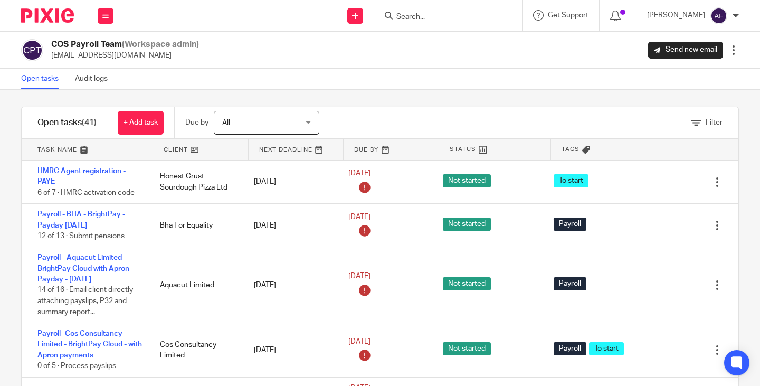
click at [480, 80] on div "Open tasks Audit logs" at bounding box center [380, 79] width 760 height 21
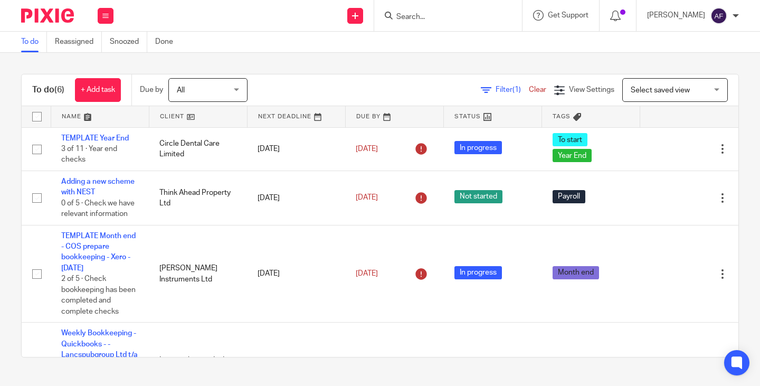
click at [481, 90] on link "Filter (1)" at bounding box center [505, 89] width 48 height 7
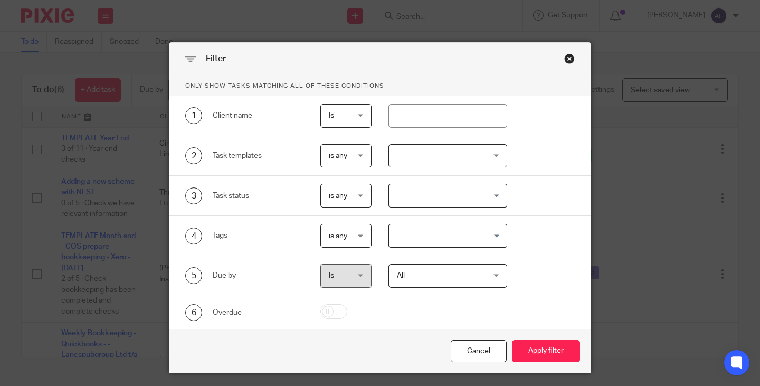
click at [565, 61] on div "Close this dialog window" at bounding box center [569, 58] width 11 height 11
